Goal: Task Accomplishment & Management: Complete application form

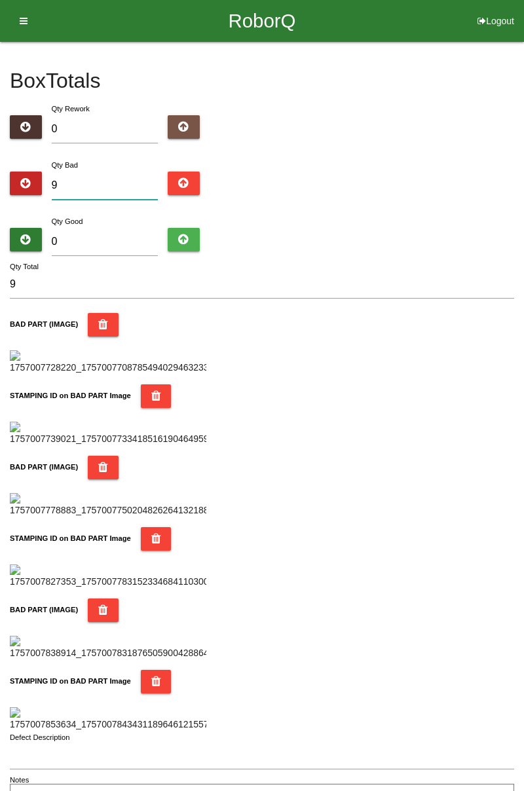
click at [102, 181] on input "9" at bounding box center [105, 185] width 107 height 28
type input "0"
type input "1"
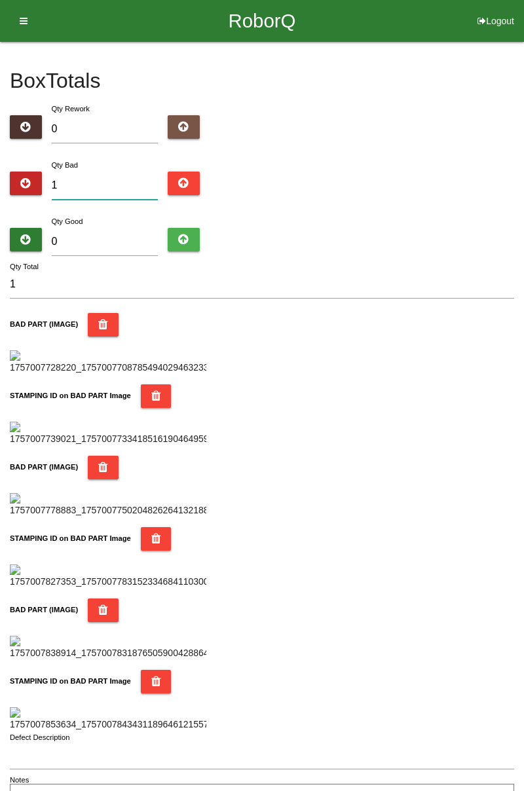
type input "10"
click at [302, 356] on div "BAD PART (IMAGE)" at bounding box center [262, 344] width 504 height 62
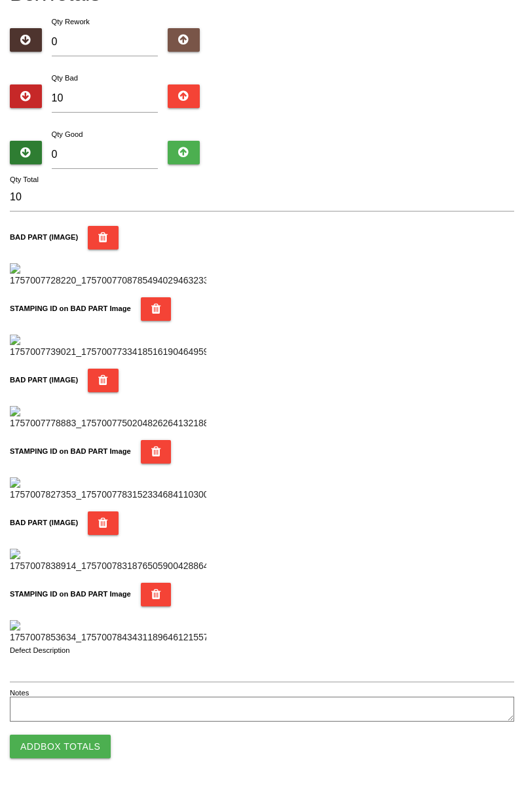
scroll to position [148, 0]
click at [335, 281] on div "BAD PART (IMAGE)" at bounding box center [262, 257] width 504 height 62
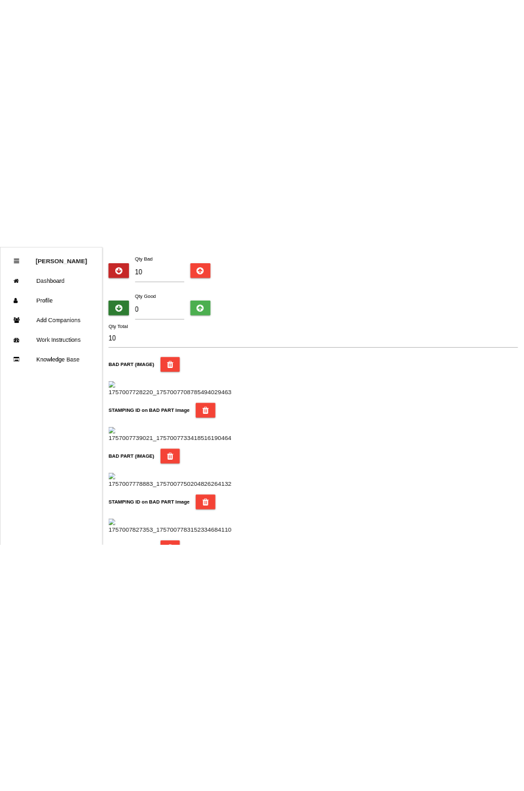
scroll to position [147, 0]
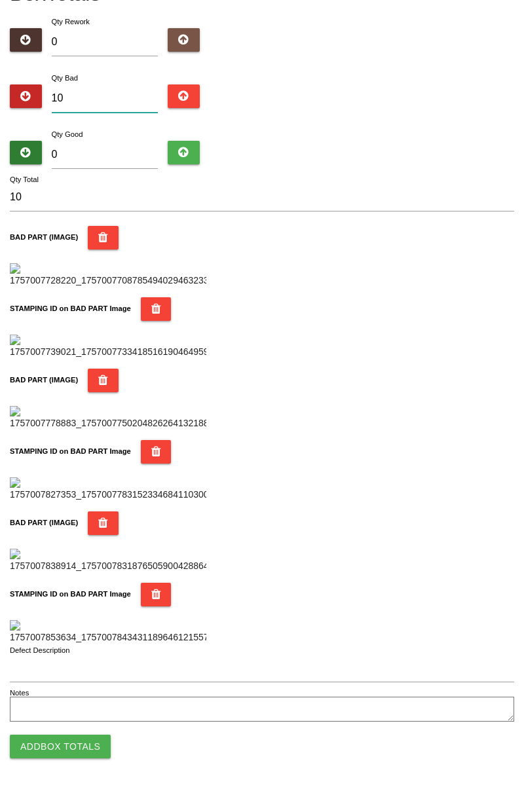
click at [124, 84] on input "10" at bounding box center [105, 98] width 107 height 28
type input "1"
type input "12"
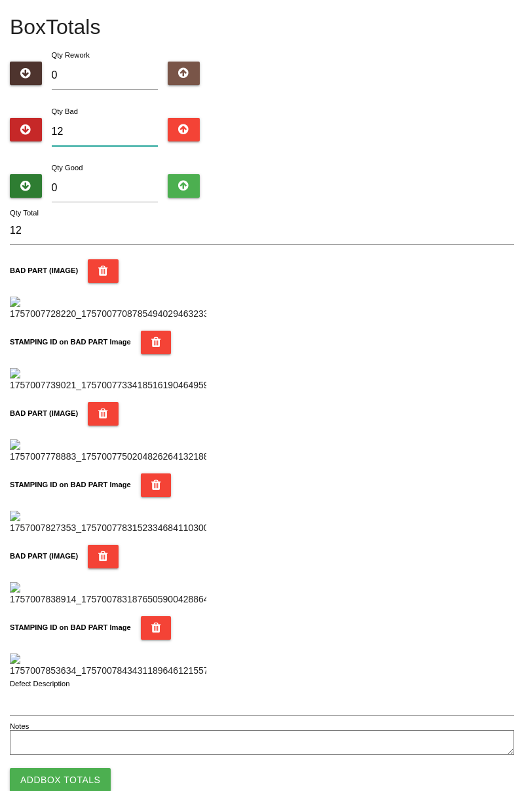
scroll to position [0, 0]
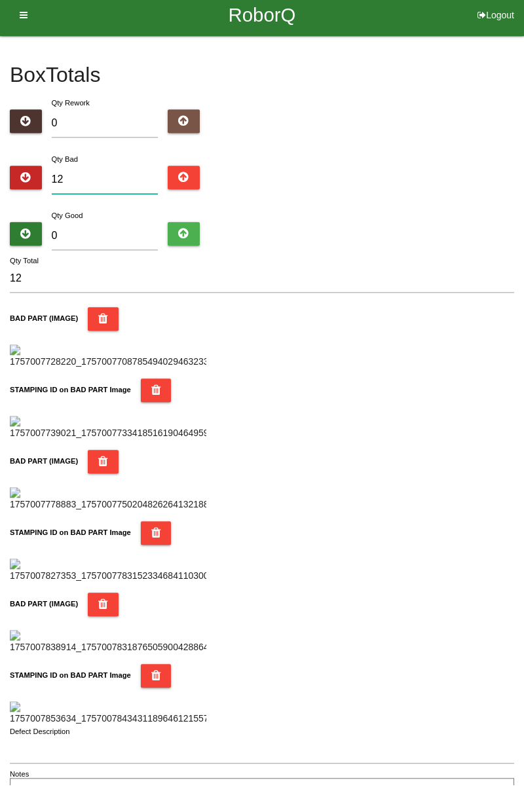
type input "1"
type input "19"
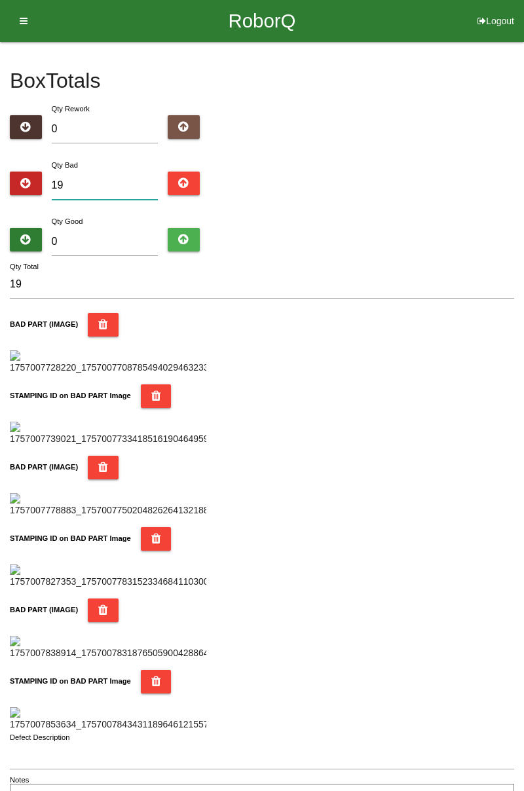
click at [94, 183] on input "19" at bounding box center [105, 185] width 107 height 28
type input "1"
type input "0"
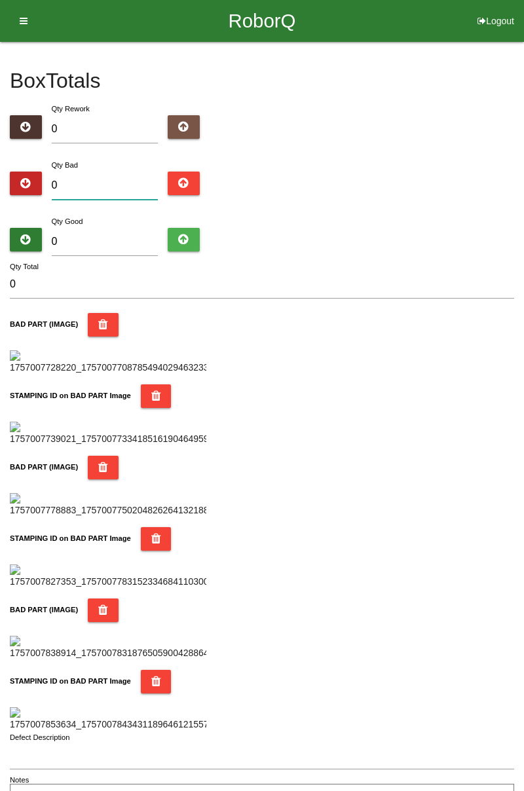
type input "2"
type input "21"
type input "2"
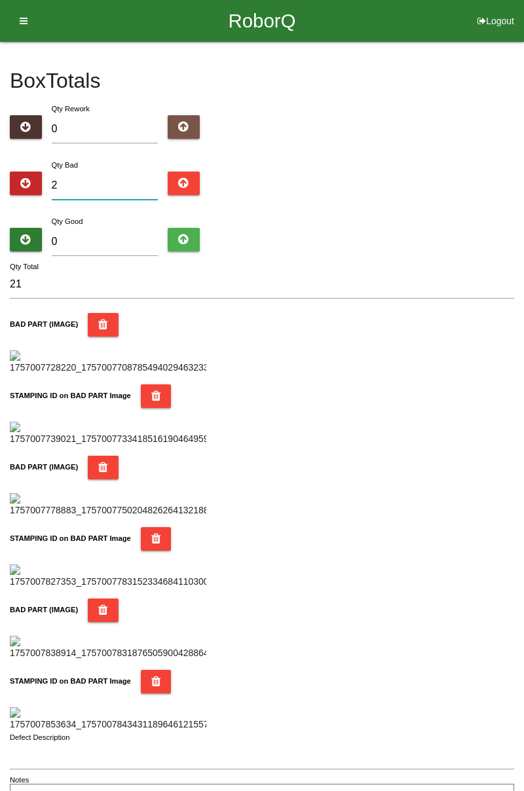
type input "2"
type input "22"
type input "2"
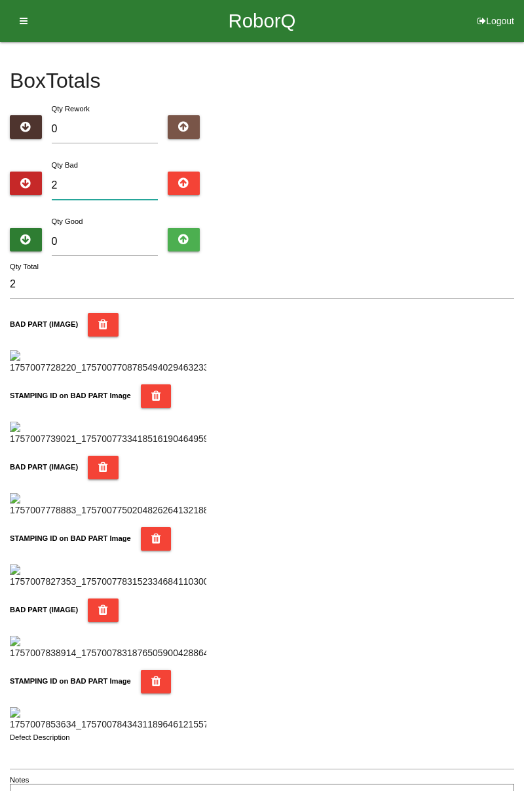
type input "23"
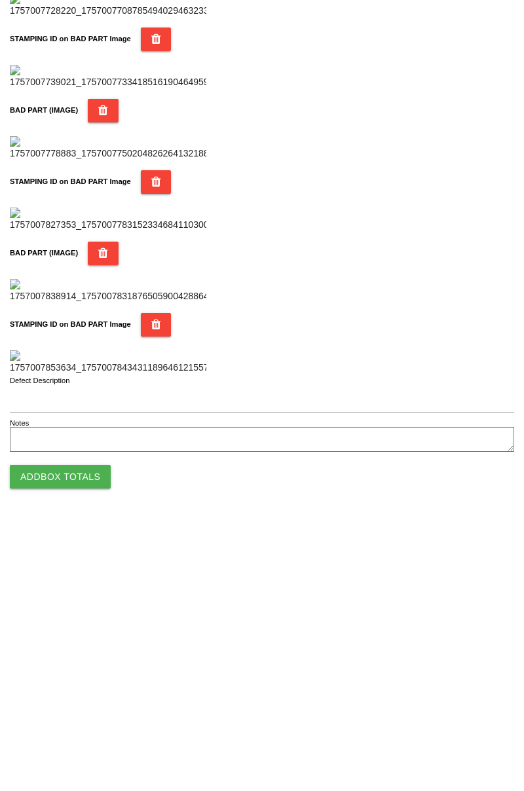
scroll to position [1147, 0]
type input "23"
click at [84, 749] on button "Add Box Totals" at bounding box center [60, 746] width 101 height 24
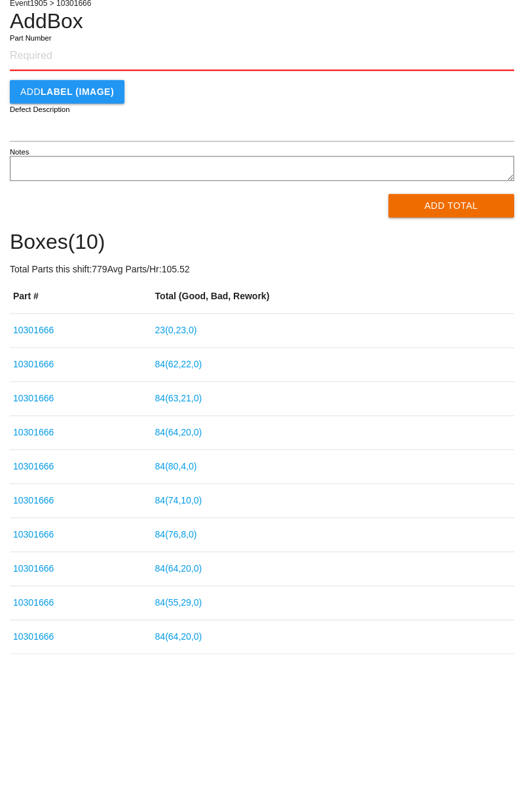
click at [194, 412] on link "23 ( 0 , 23 , 0 )" at bounding box center [176, 411] width 42 height 10
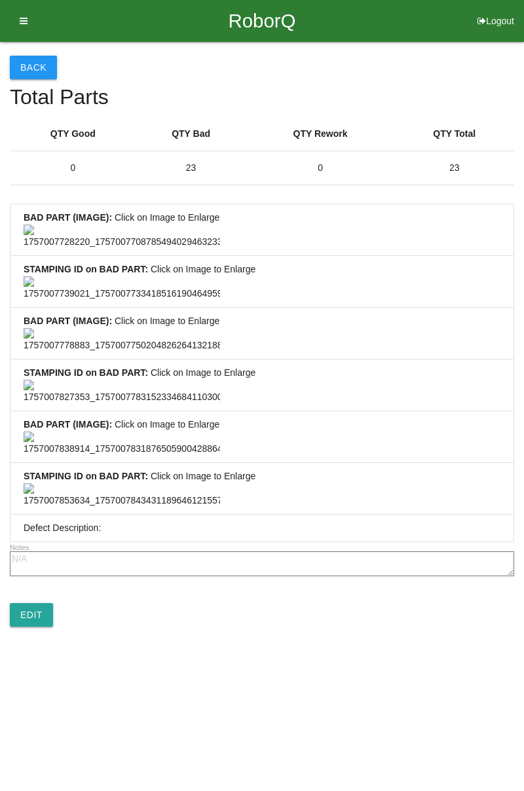
scroll to position [973, 0]
click at [41, 626] on link "Edit" at bounding box center [31, 615] width 43 height 24
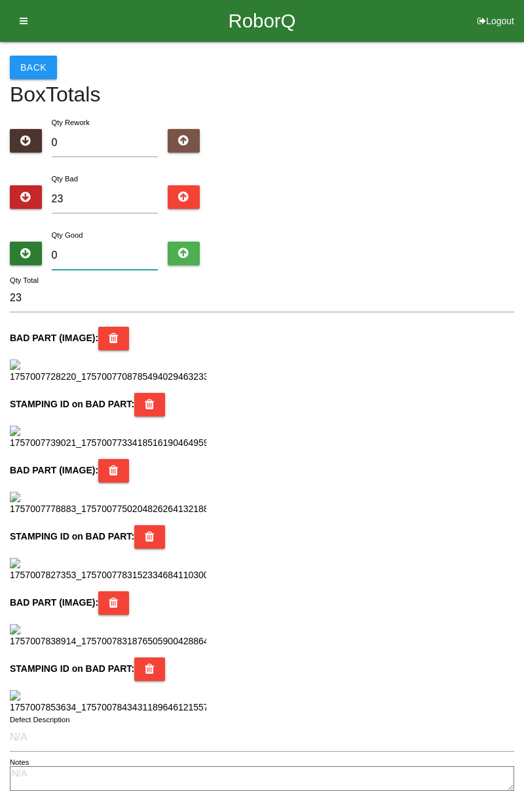
click at [98, 259] on input "0" at bounding box center [105, 255] width 107 height 28
type input "6"
type input "29"
type input "65"
type input "88"
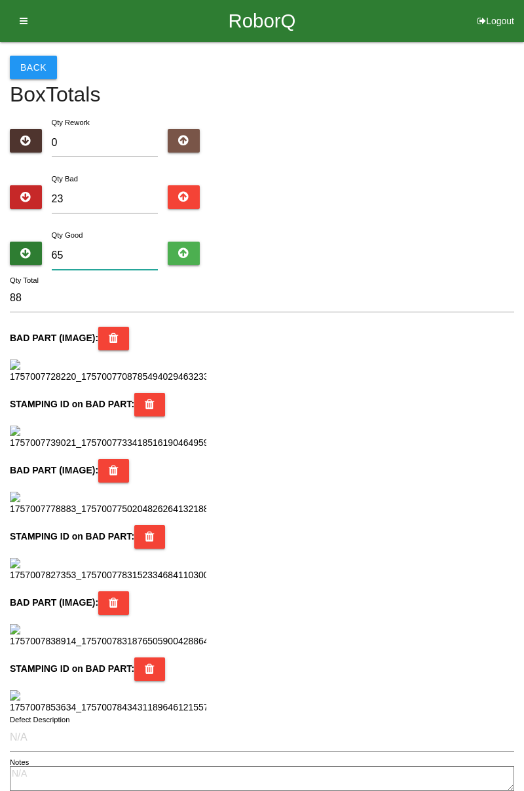
type input "6"
type input "29"
type input "63"
type input "86"
type input "6"
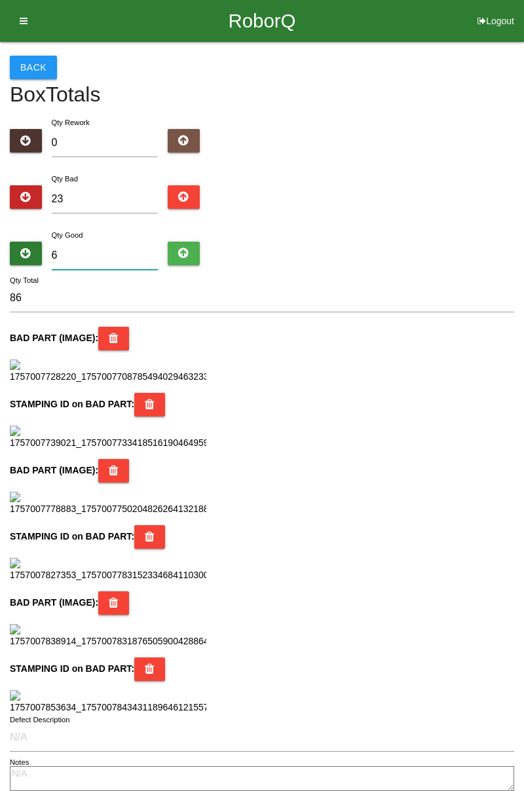
type input "29"
type input "61"
type input "84"
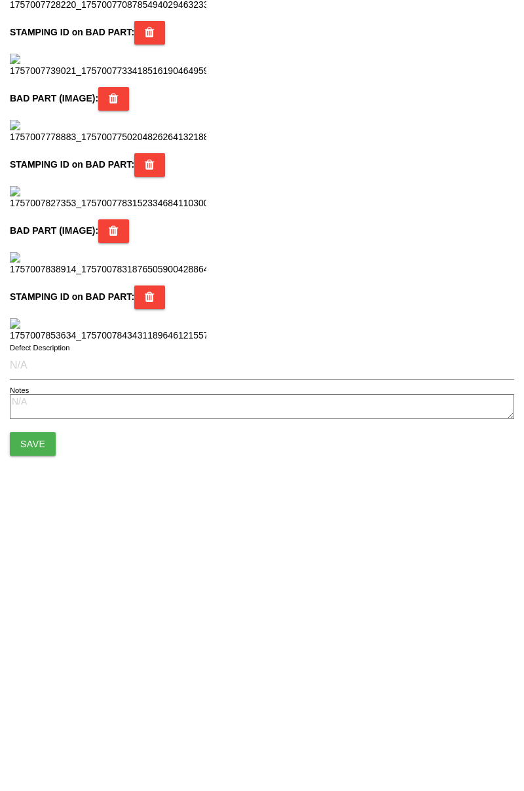
scroll to position [1162, 0]
type input "61"
click at [43, 709] on button "Save" at bounding box center [33, 714] width 46 height 24
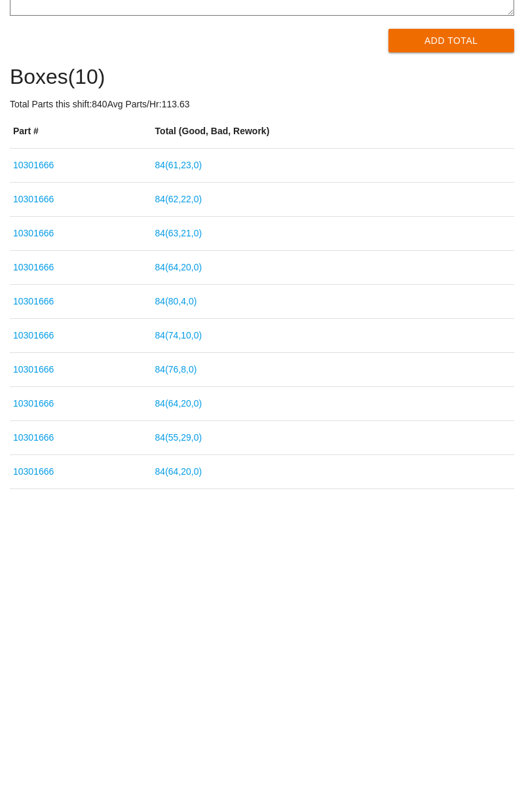
scroll to position [9, 0]
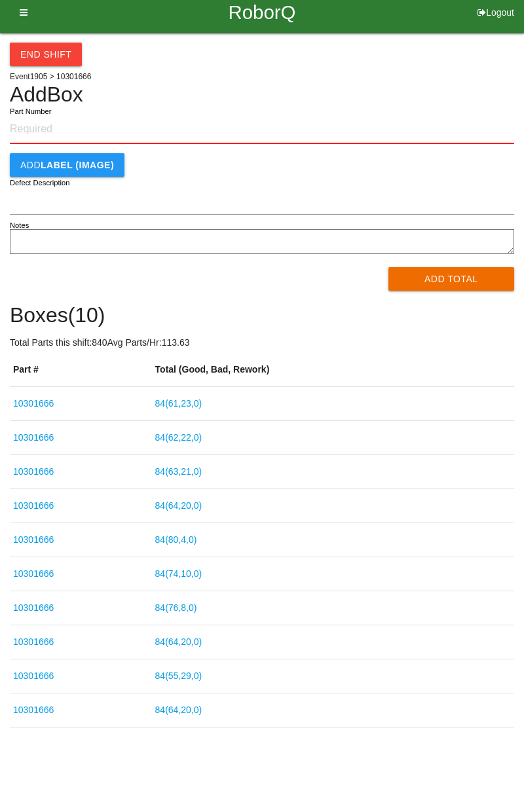
click at [50, 58] on button "End Shift" at bounding box center [46, 55] width 72 height 24
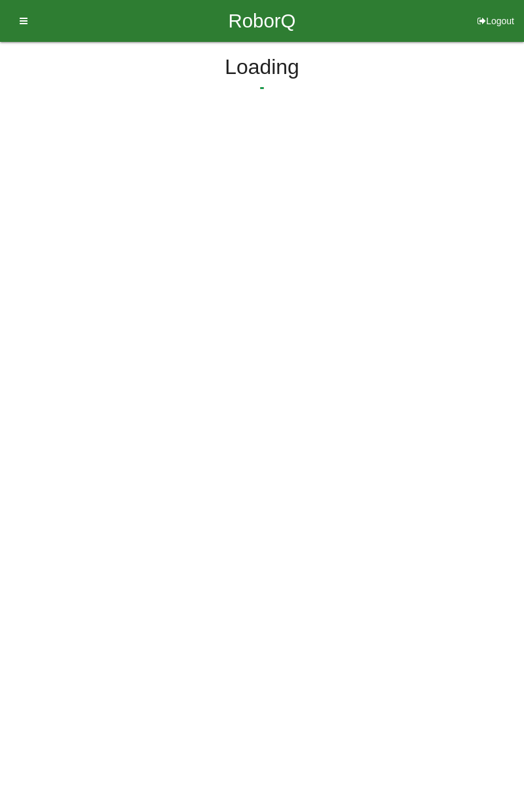
select select "3"
select select "30"
select select "2"
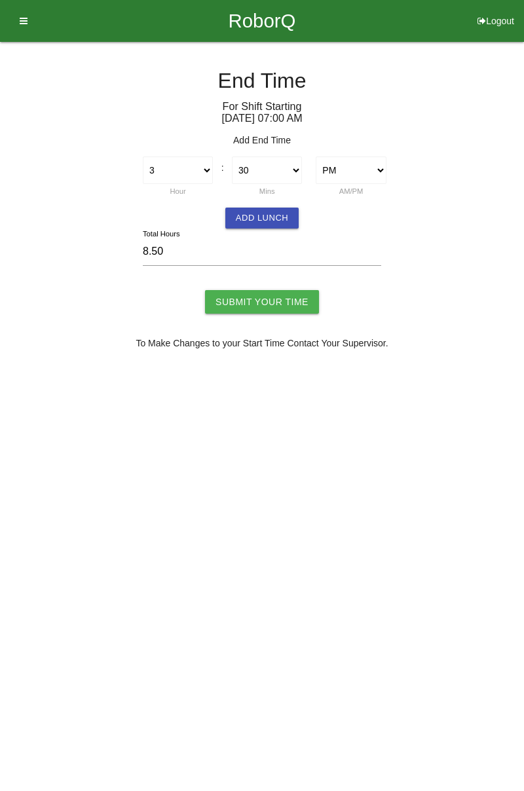
click at [274, 217] on button "Add Lunch" at bounding box center [261, 217] width 73 height 21
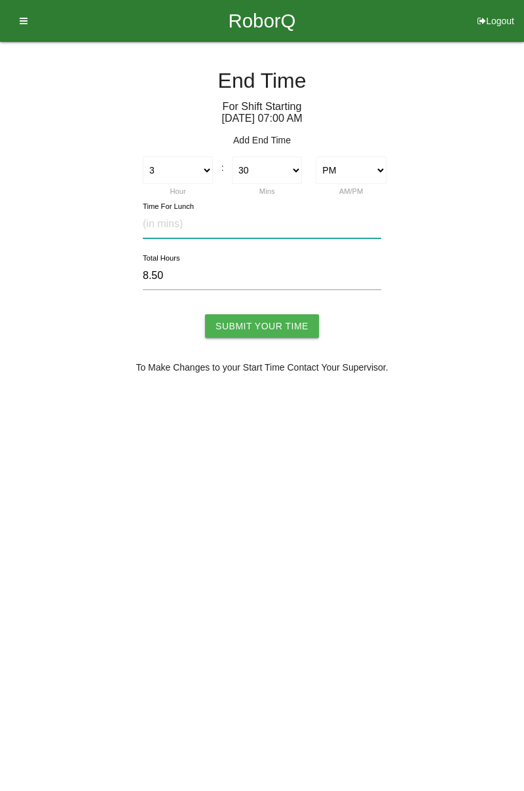
click at [191, 222] on input "text" at bounding box center [262, 224] width 238 height 28
type input "30"
type input "8.00"
click at [270, 331] on input "Submit Your Time" at bounding box center [262, 326] width 114 height 24
type input "Processing..."
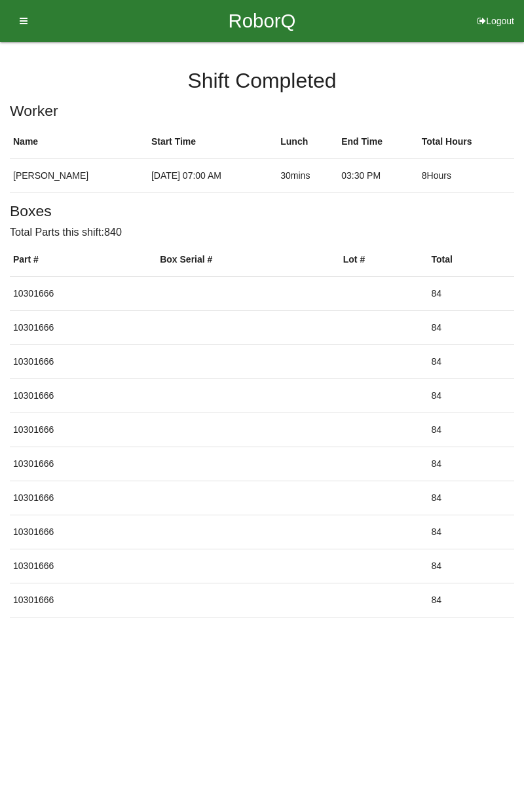
click at [496, 10] on button "Logout" at bounding box center [495, 5] width 56 height 10
select select "Worker"
